Goal: Find specific page/section: Find specific page/section

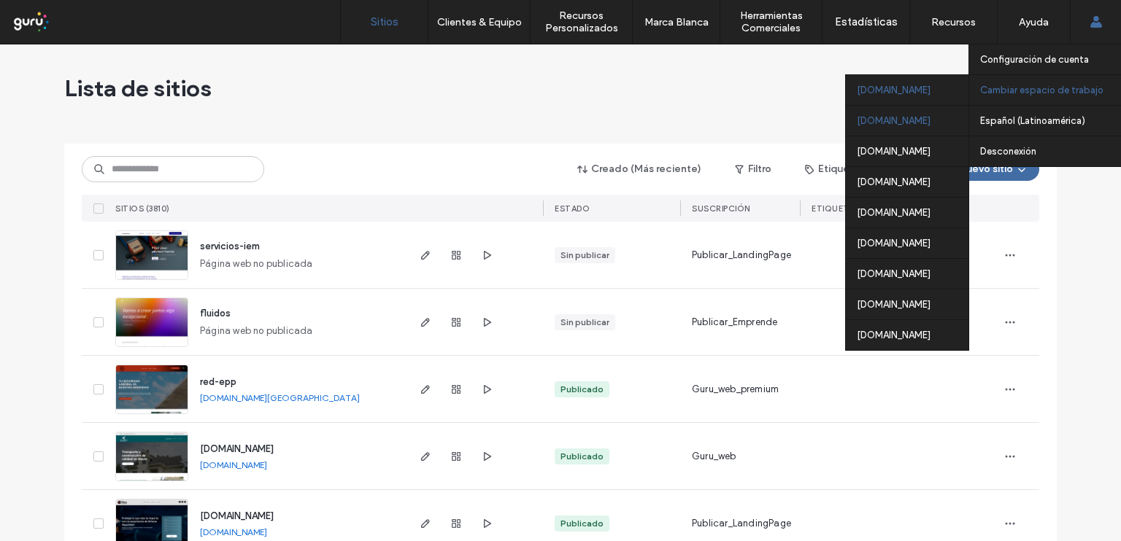
click at [889, 122] on div "argentina.publicar.guru" at bounding box center [907, 120] width 123 height 31
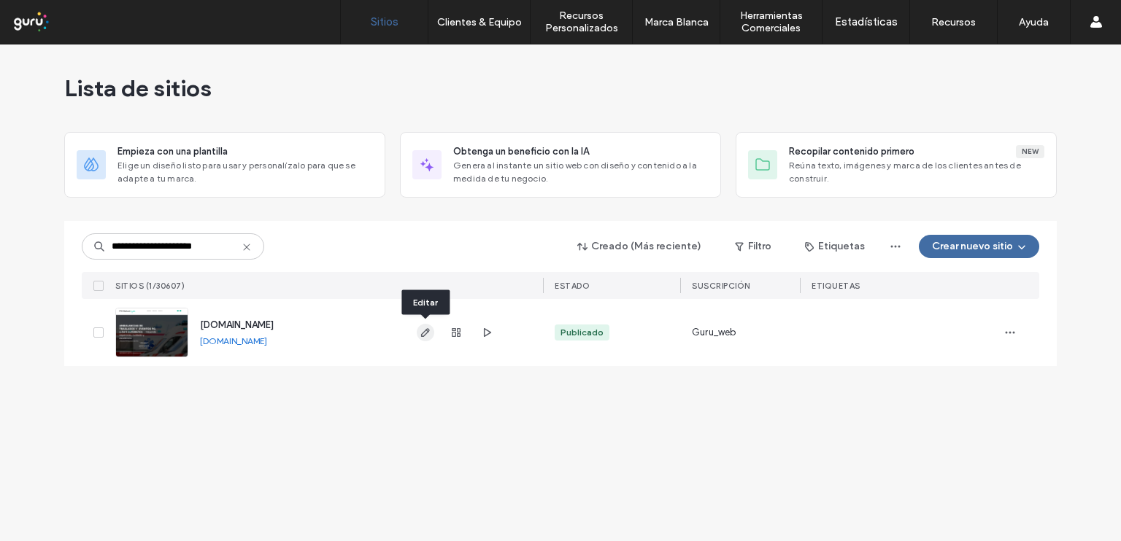
type input "**********"
click at [422, 330] on icon "button" at bounding box center [426, 333] width 12 height 12
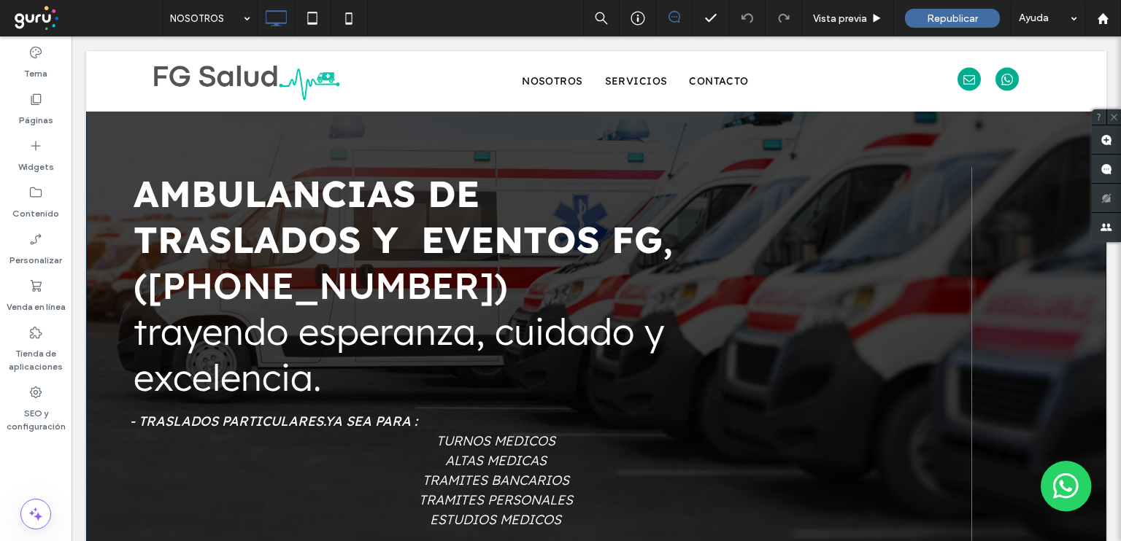
scroll to position [97, 0]
